Goal: Transaction & Acquisition: Purchase product/service

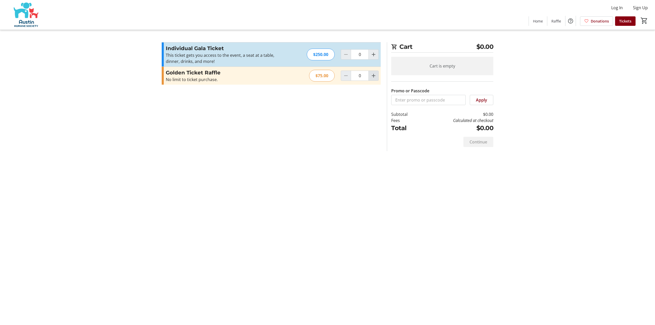
click at [378, 75] on span "Increment by one" at bounding box center [374, 76] width 10 height 10
type input "1"
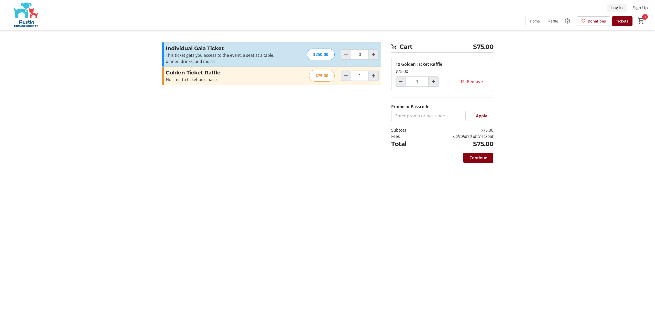
click at [618, 9] on span "Log In" at bounding box center [617, 8] width 12 height 6
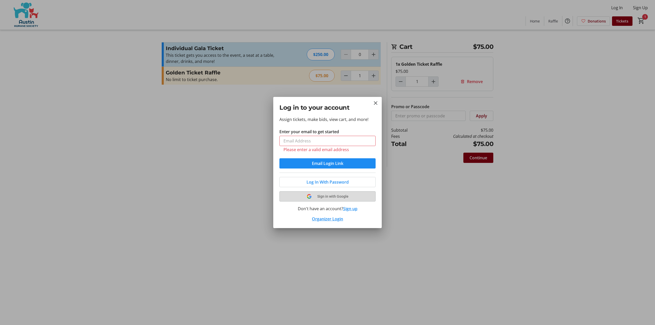
click at [314, 195] on tr-shared-ui-google-sign-in-button-content "Sign in with Google" at bounding box center [328, 196] width 84 height 6
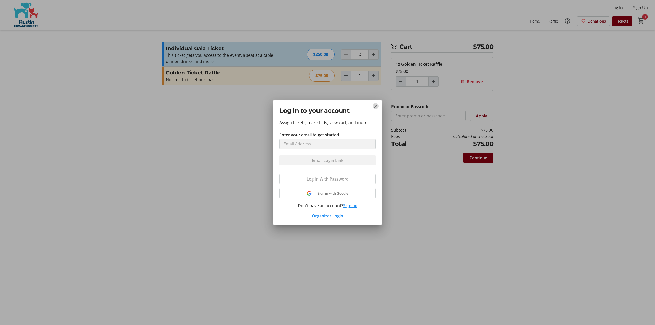
click at [374, 104] on mat-icon "Close" at bounding box center [376, 106] width 6 height 6
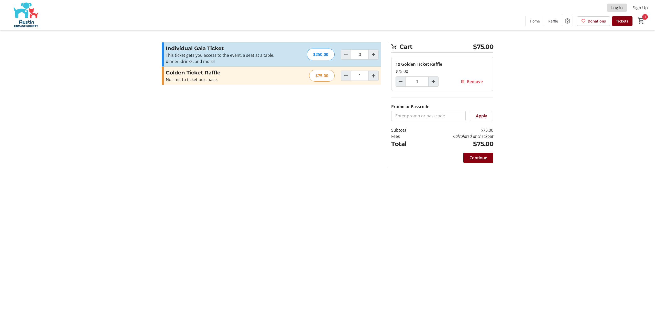
click at [622, 6] on span "Log In" at bounding box center [617, 8] width 12 height 6
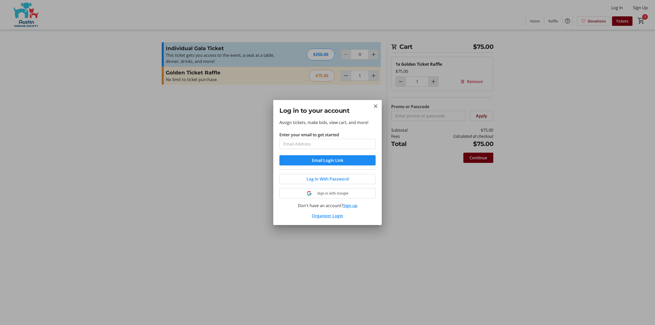
click at [318, 140] on input "Enter your email to get started" at bounding box center [327, 144] width 96 height 10
type input "[EMAIL_ADDRESS][DOMAIN_NAME]"
click at [314, 161] on span "Email Login Link" at bounding box center [327, 160] width 31 height 6
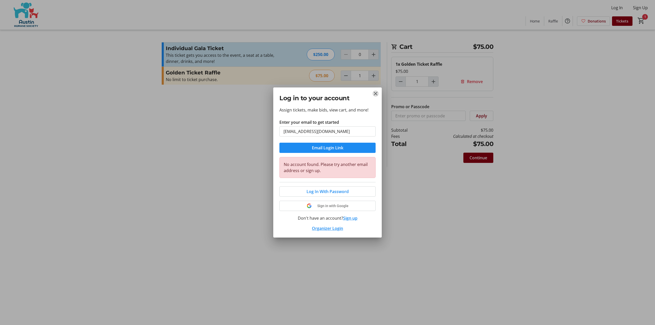
click at [374, 92] on mat-icon "Close" at bounding box center [376, 94] width 6 height 6
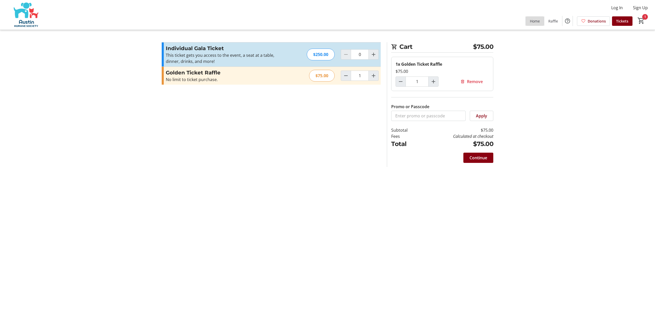
click at [532, 23] on span "Home" at bounding box center [535, 20] width 10 height 5
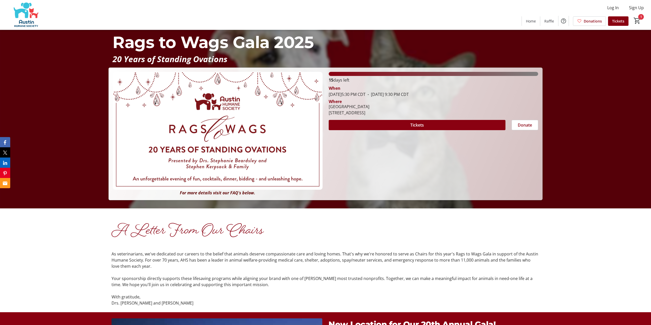
scroll to position [154, 0]
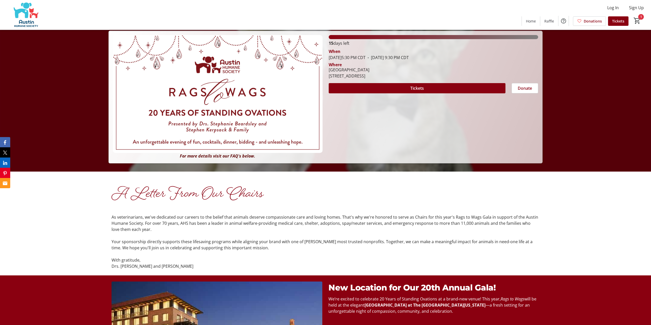
click at [36, 13] on img at bounding box center [26, 15] width 46 height 26
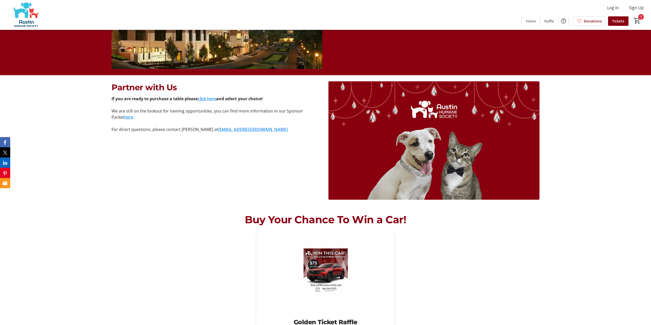
scroll to position [614, 0]
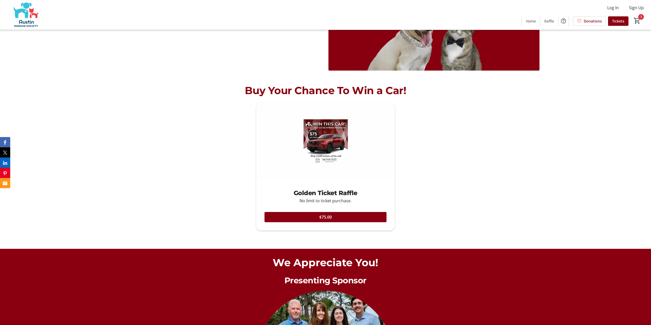
click at [321, 134] on img at bounding box center [325, 141] width 139 height 78
click at [318, 220] on span at bounding box center [326, 217] width 122 height 12
type input "2"
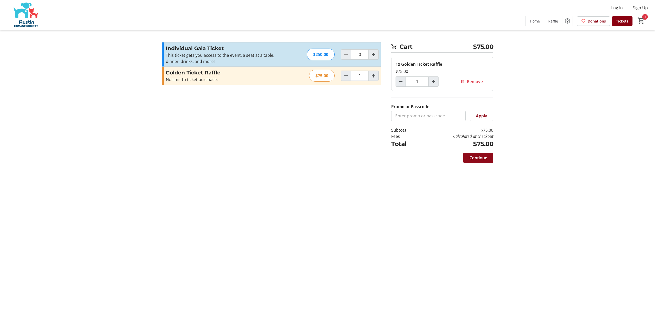
click at [488, 159] on span at bounding box center [478, 158] width 30 height 12
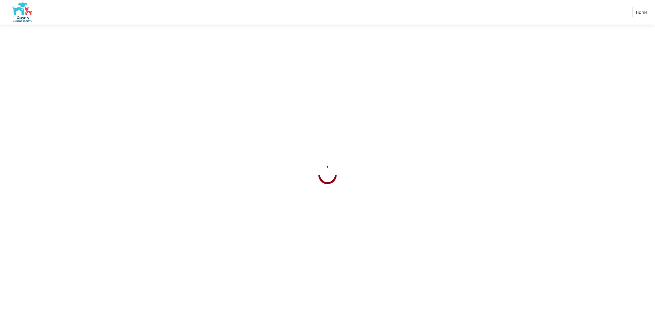
select select "US"
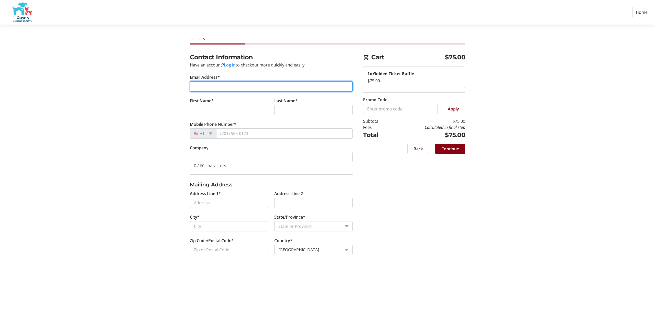
click at [234, 87] on input "Email Address*" at bounding box center [271, 86] width 163 height 10
click at [228, 65] on button "Log in" at bounding box center [230, 65] width 12 height 6
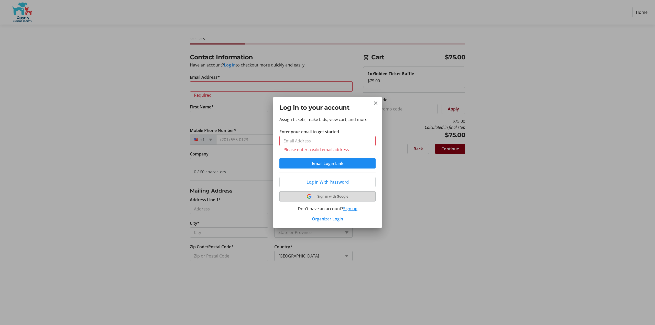
click at [323, 193] on button "Sign in with Google" at bounding box center [327, 196] width 96 height 10
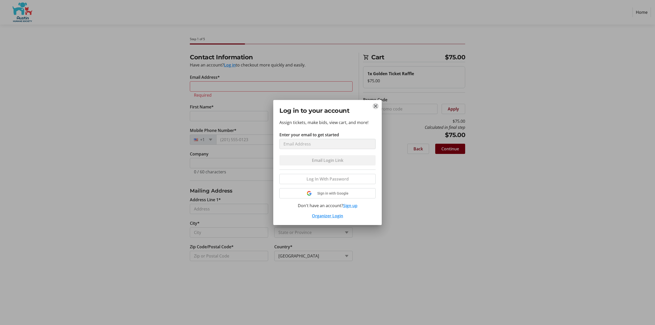
click at [375, 104] on mat-icon "Close" at bounding box center [376, 106] width 6 height 6
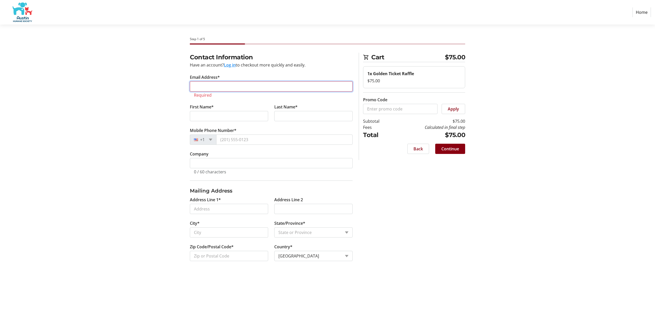
click at [225, 85] on input "Email Address*" at bounding box center [271, 86] width 163 height 10
type input "[EMAIL_ADDRESS][DOMAIN_NAME]"
type input "[PERSON_NAME]"
type input "Mayo"
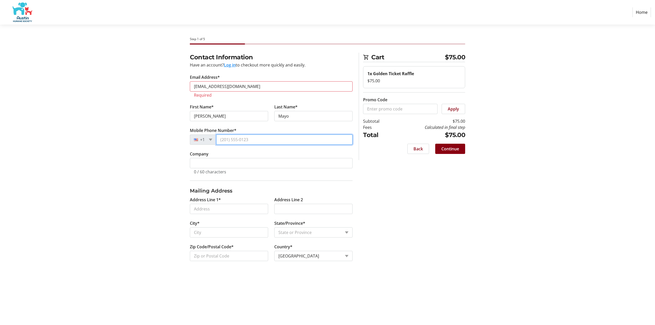
type input "[PHONE_NUMBER]"
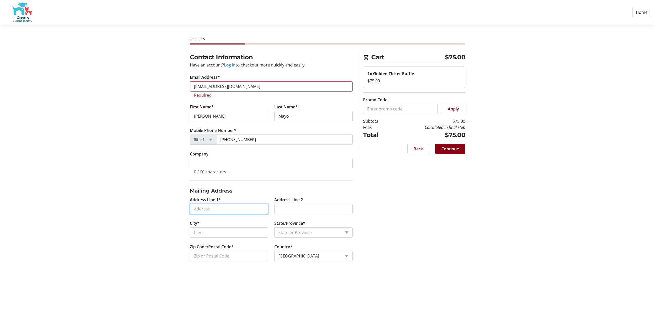
type input "[STREET_ADDRESS]"
type input "Apt 2812"
type input "AUSTIN"
select select "[GEOGRAPHIC_DATA]"
type input "78759"
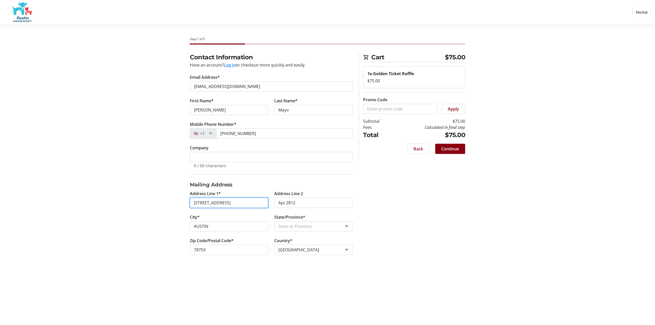
click at [234, 203] on input "[STREET_ADDRESS]" at bounding box center [229, 203] width 78 height 10
click at [240, 202] on input "[STREET_ADDRESS]" at bounding box center [229, 203] width 78 height 10
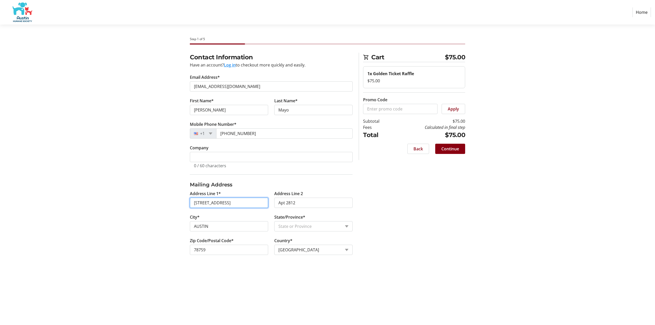
click at [240, 202] on input "[STREET_ADDRESS]" at bounding box center [229, 203] width 78 height 10
type input "[STREET_ADDRESS]"
click at [289, 203] on input "Apt 2812" at bounding box center [313, 203] width 78 height 10
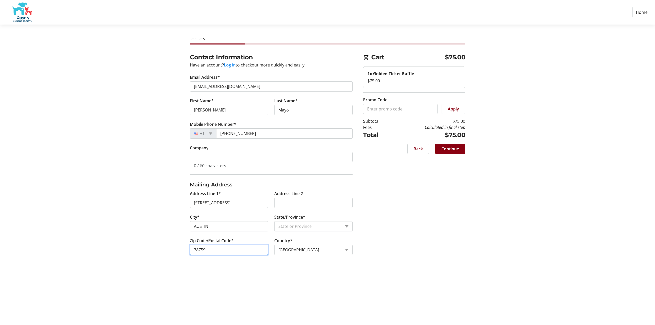
drag, startPoint x: 219, startPoint y: 245, endPoint x: 183, endPoint y: 248, distance: 35.9
click at [183, 248] on div "Contact Information Have an account? Log in to checkout more quickly and easily…" at bounding box center [328, 160] width 338 height 215
type input "8"
type input "78728"
click at [318, 287] on div "Step 1 of 5 Cart $75.00 1x Golden Ticket Raffle $75.00 Promo Code Apply Subtota…" at bounding box center [328, 175] width 338 height 301
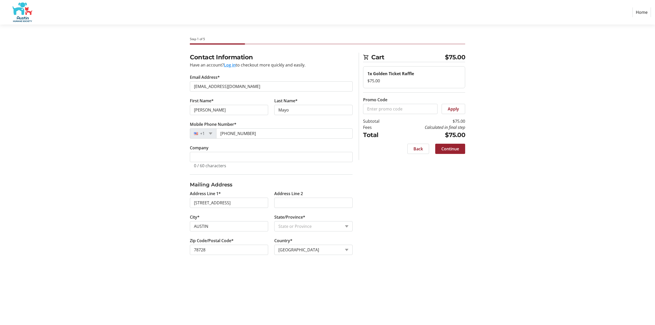
click at [460, 149] on span at bounding box center [450, 149] width 30 height 12
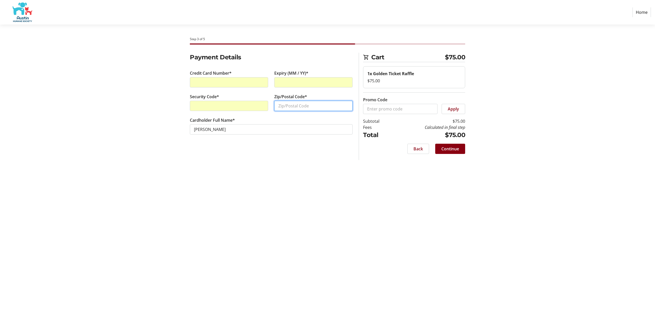
click at [304, 108] on input "Zip/Postal Code*" at bounding box center [313, 106] width 78 height 10
type input "77842"
drag, startPoint x: 317, startPoint y: 188, endPoint x: 364, endPoint y: 182, distance: 47.1
click at [317, 188] on div "Step 3 of 5 Cart $75.00 1x Golden Ticket Raffle $75.00 Promo Code Apply Subtota…" at bounding box center [328, 175] width 338 height 301
click at [460, 148] on span at bounding box center [450, 149] width 30 height 12
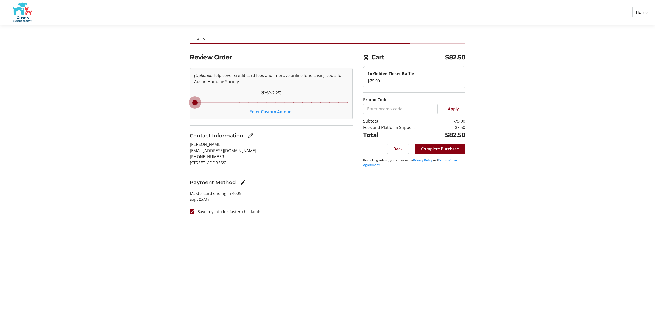
drag, startPoint x: 253, startPoint y: 101, endPoint x: 180, endPoint y: 109, distance: 73.9
type input "3"
click at [189, 108] on input "Cover fees percentage" at bounding box center [271, 102] width 165 height 11
click at [443, 145] on span at bounding box center [440, 149] width 50 height 12
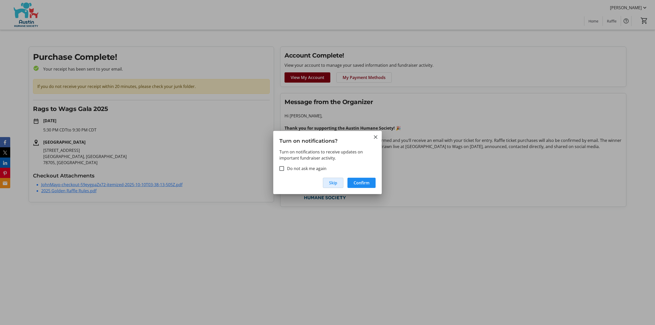
click at [334, 183] on span "Skip" at bounding box center [333, 183] width 8 height 6
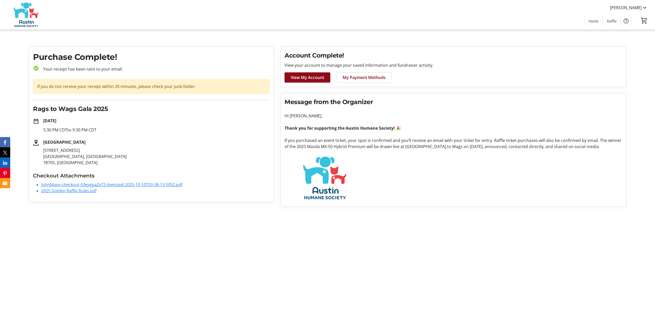
click at [308, 77] on span "View My Account" at bounding box center [308, 77] width 34 height 6
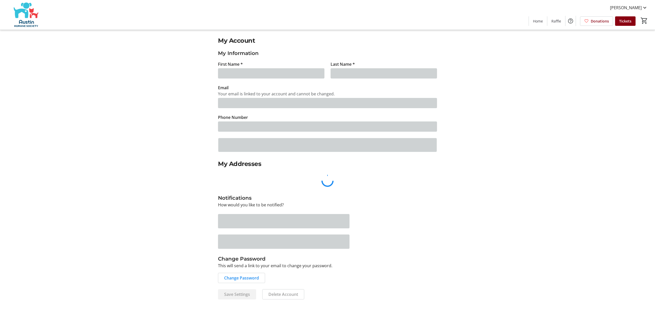
type input "[PERSON_NAME]"
type input "Mayo"
type input "[EMAIL_ADDRESS][DOMAIN_NAME]"
type input "[PHONE_NUMBER]"
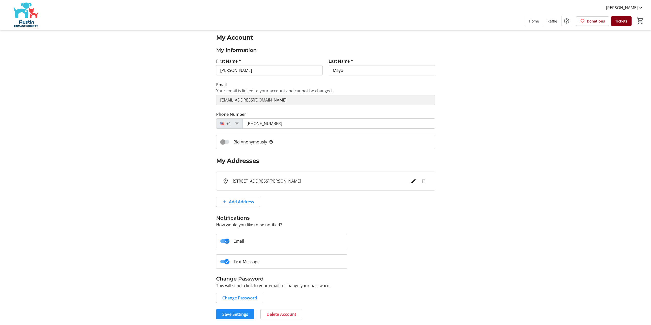
scroll to position [4, 0]
click at [245, 312] on span "Save Settings" at bounding box center [235, 314] width 26 height 6
